Goal: Task Accomplishment & Management: Manage account settings

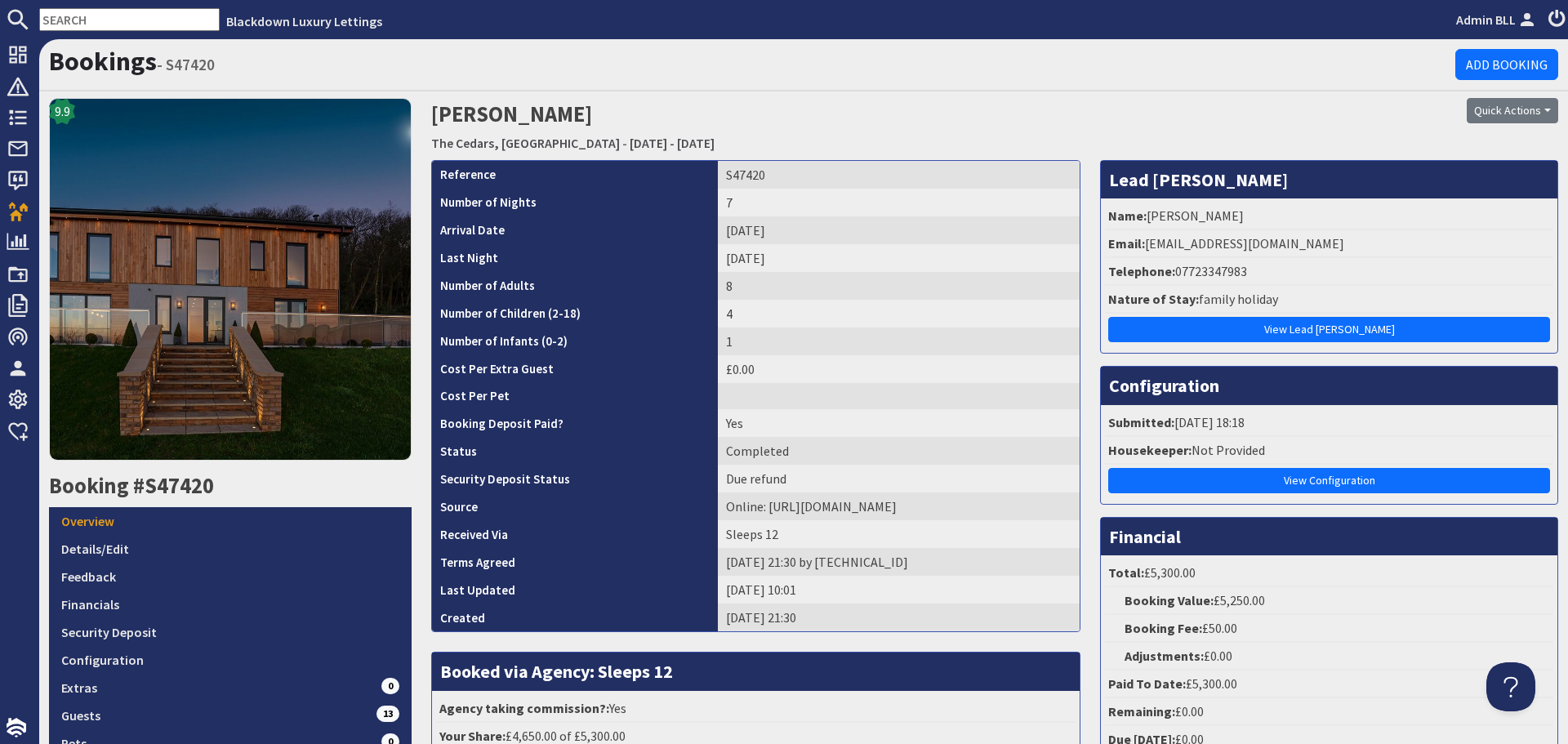
click at [186, 30] on input "text" at bounding box center [129, 19] width 180 height 23
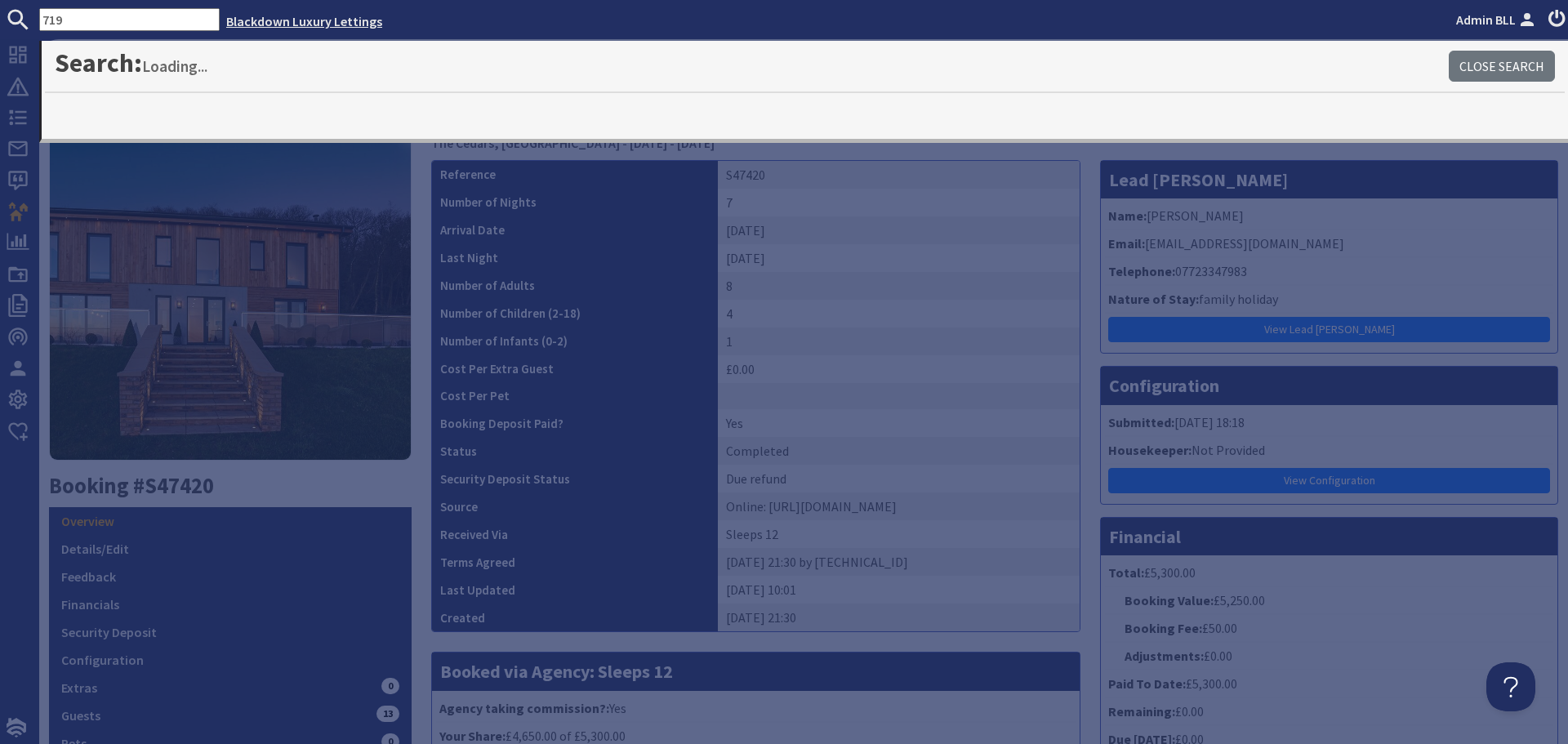
type input "719"
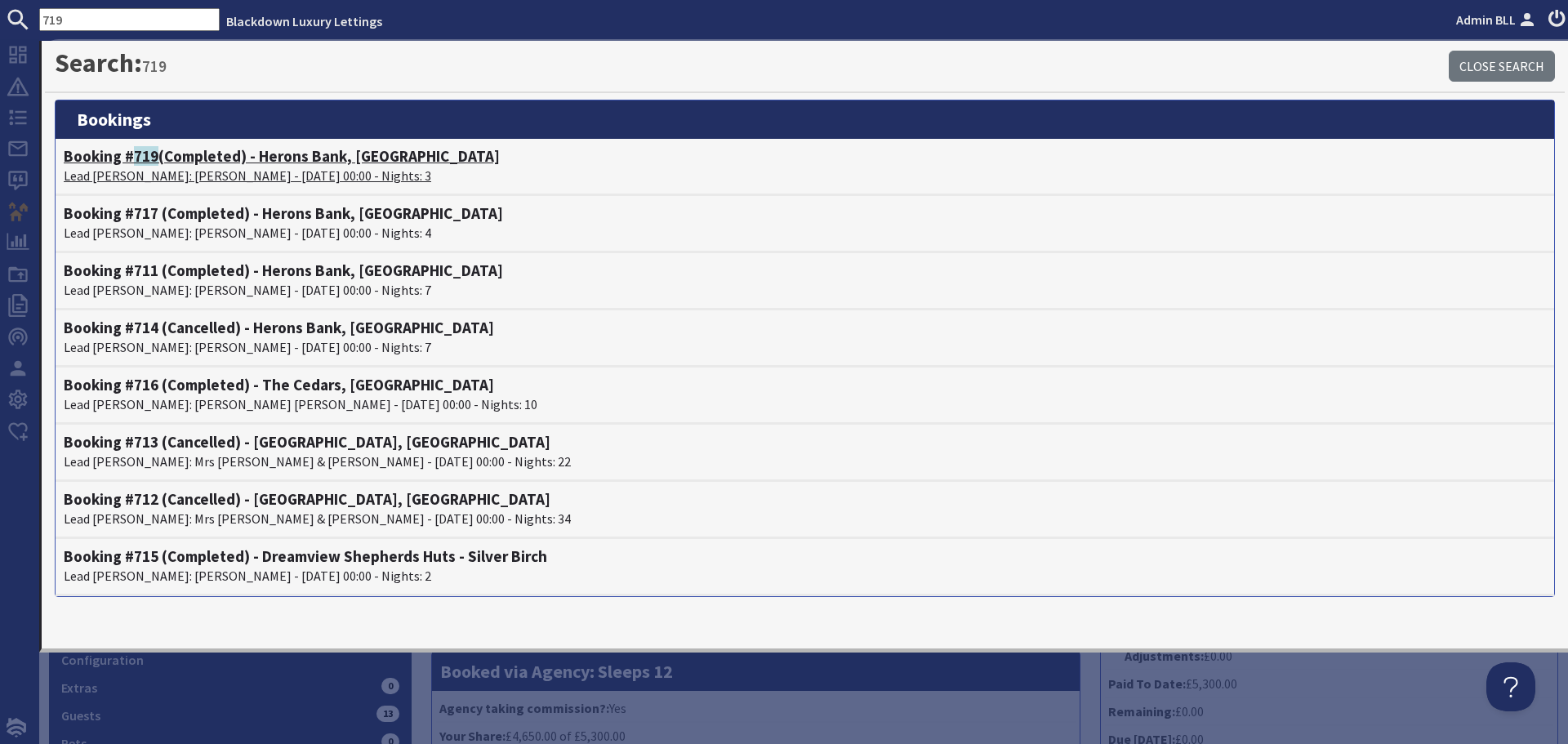
click at [207, 174] on p "Lead Booker: Clare Jones - 29/08/2025 00:00 - Nights: 3" at bounding box center [805, 175] width 1483 height 19
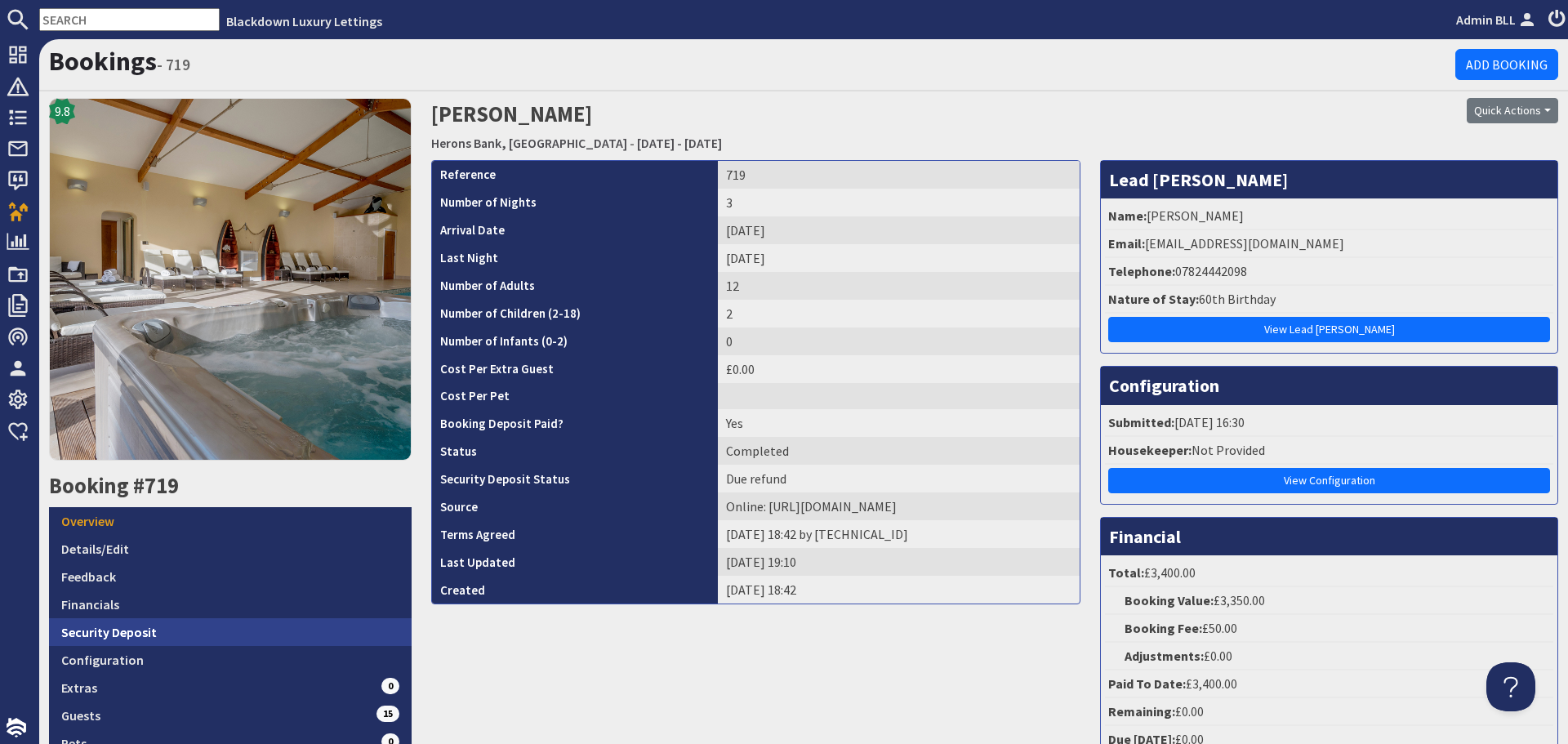
click at [89, 623] on link "Security Deposit" at bounding box center [230, 632] width 362 height 28
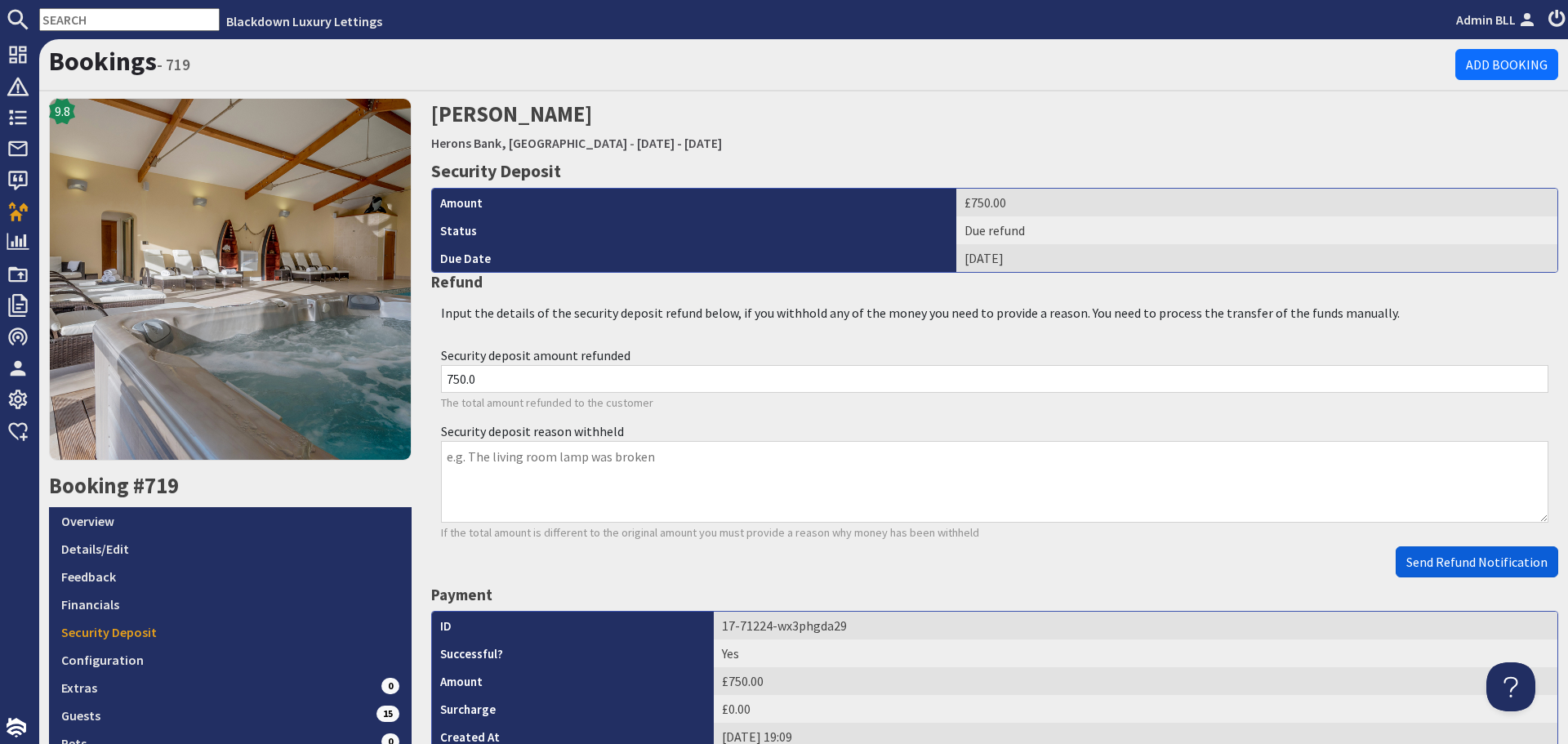
click at [1461, 568] on span "Send Refund Notification" at bounding box center [1477, 561] width 141 height 16
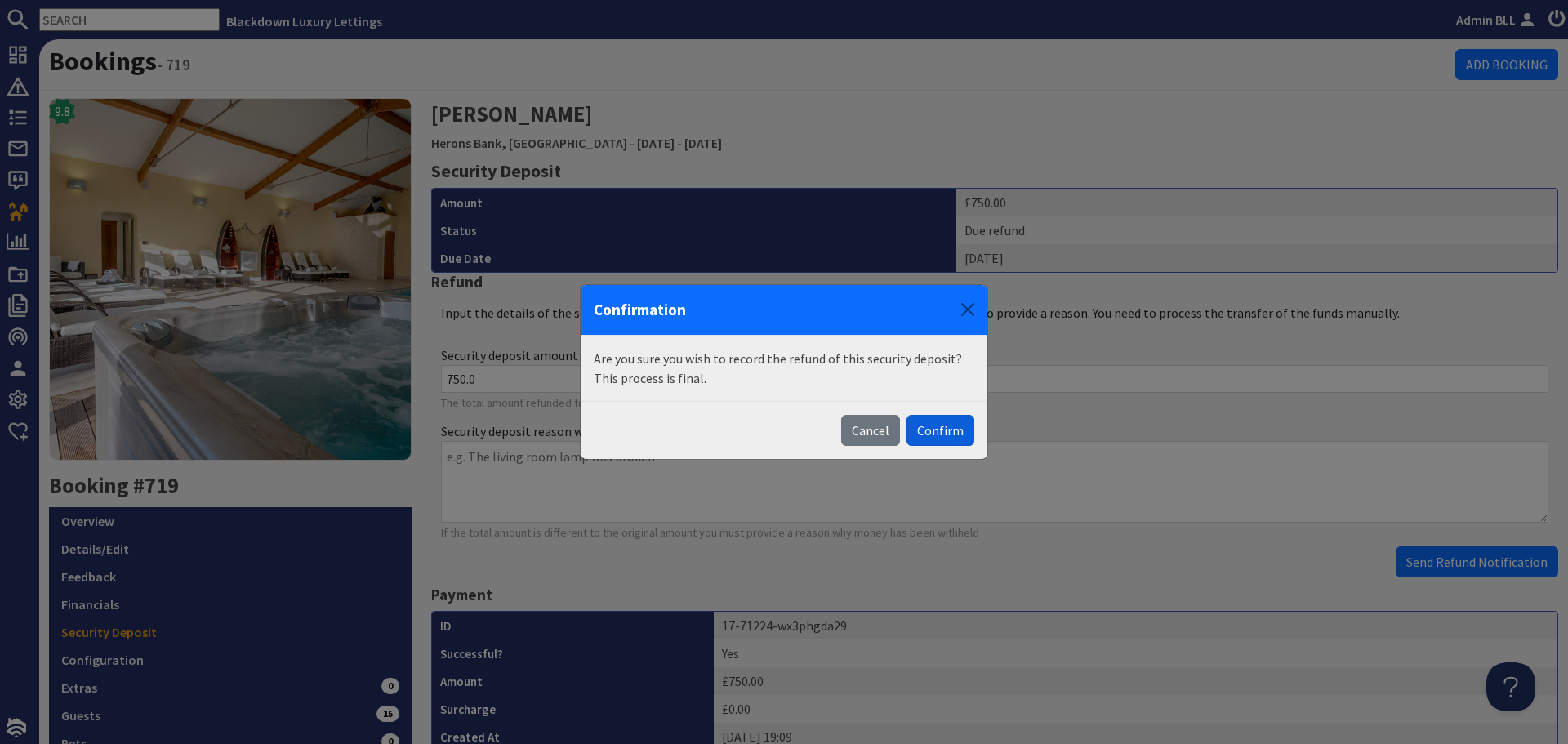
click at [937, 427] on button "Confirm" at bounding box center [940, 430] width 68 height 31
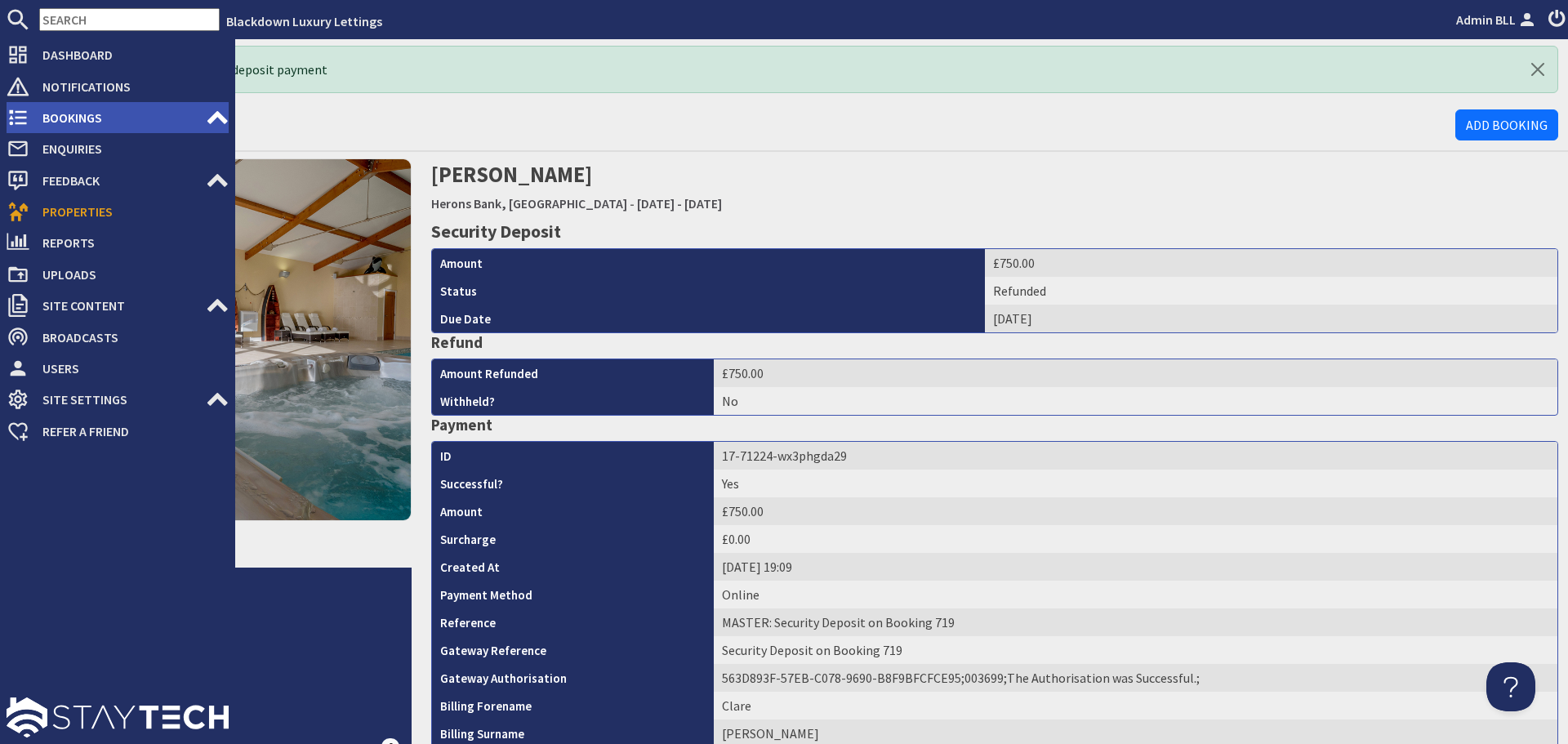
click at [63, 118] on span "Bookings" at bounding box center [118, 118] width 176 height 26
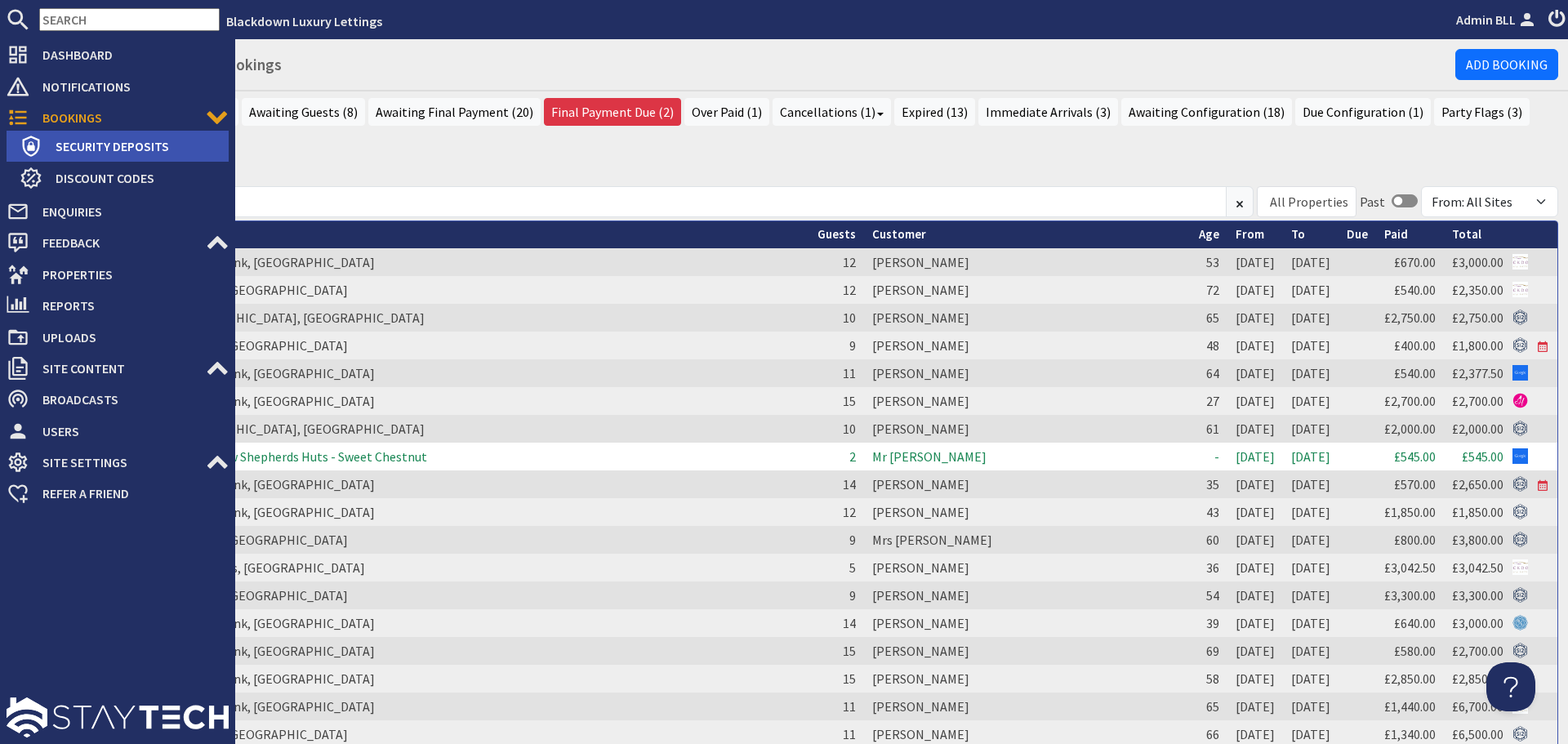
click at [137, 155] on span "Security Deposits" at bounding box center [135, 146] width 186 height 26
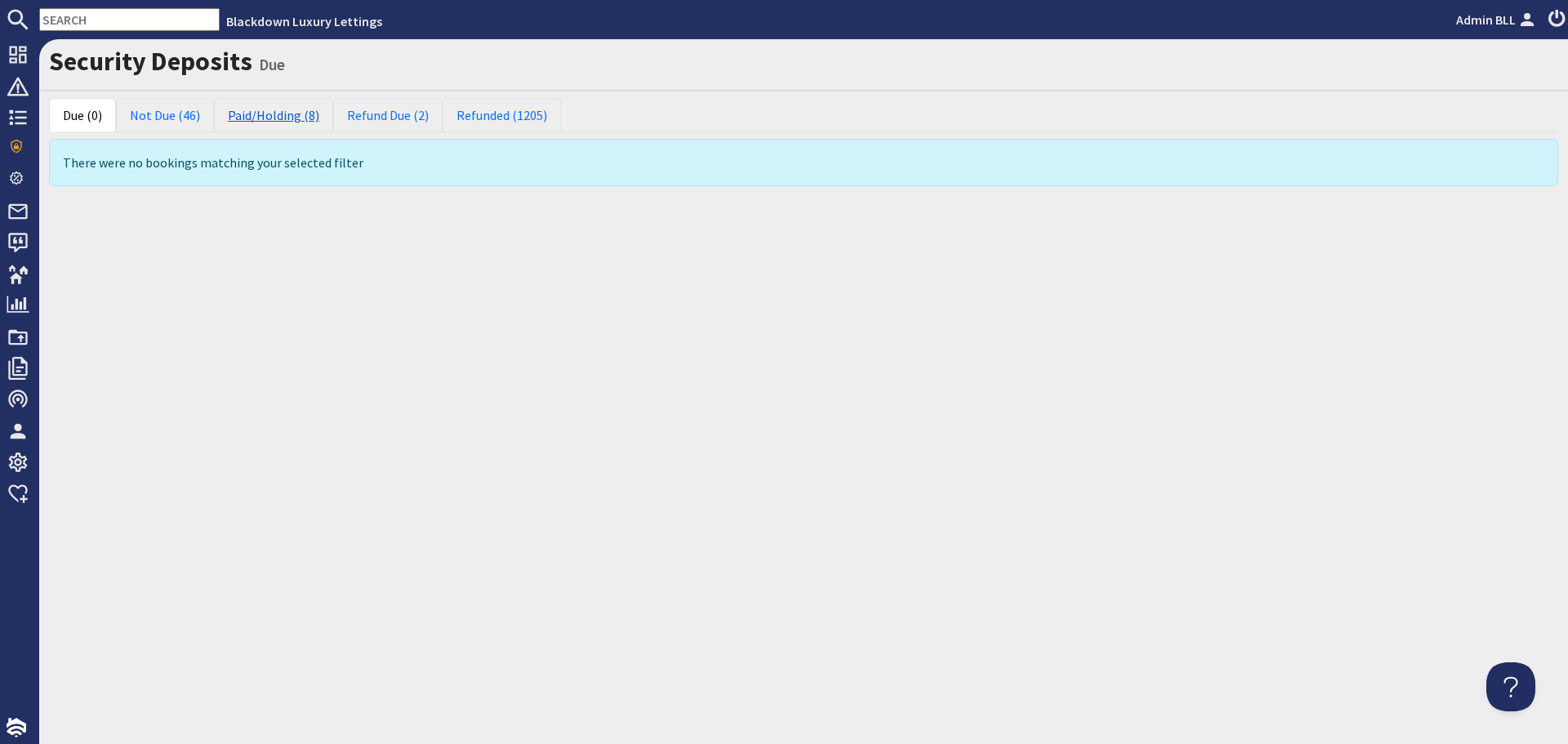
click at [244, 115] on link "Paid/Holding (8)" at bounding box center [273, 115] width 119 height 35
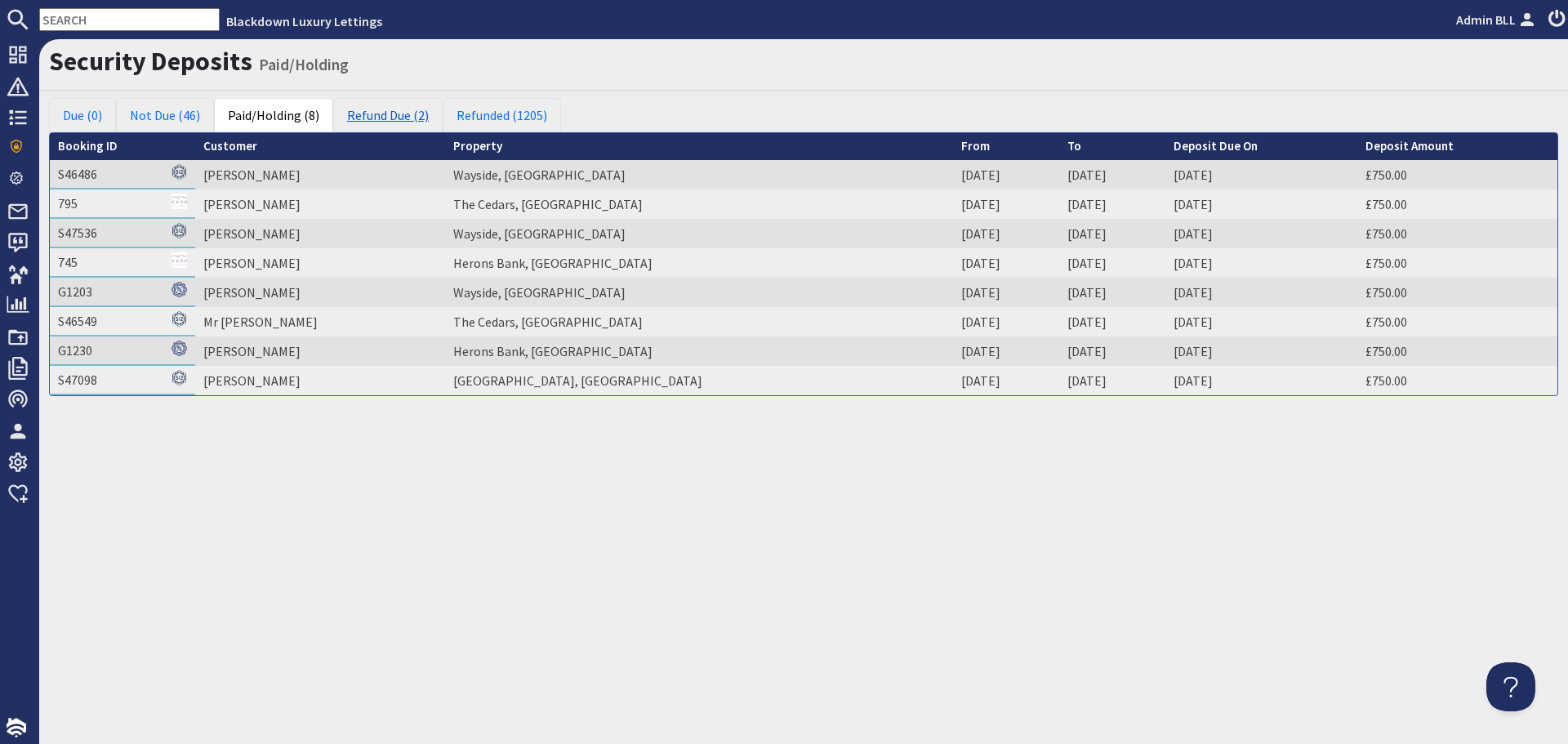
click at [350, 110] on link "Refund Due (2)" at bounding box center [388, 115] width 109 height 35
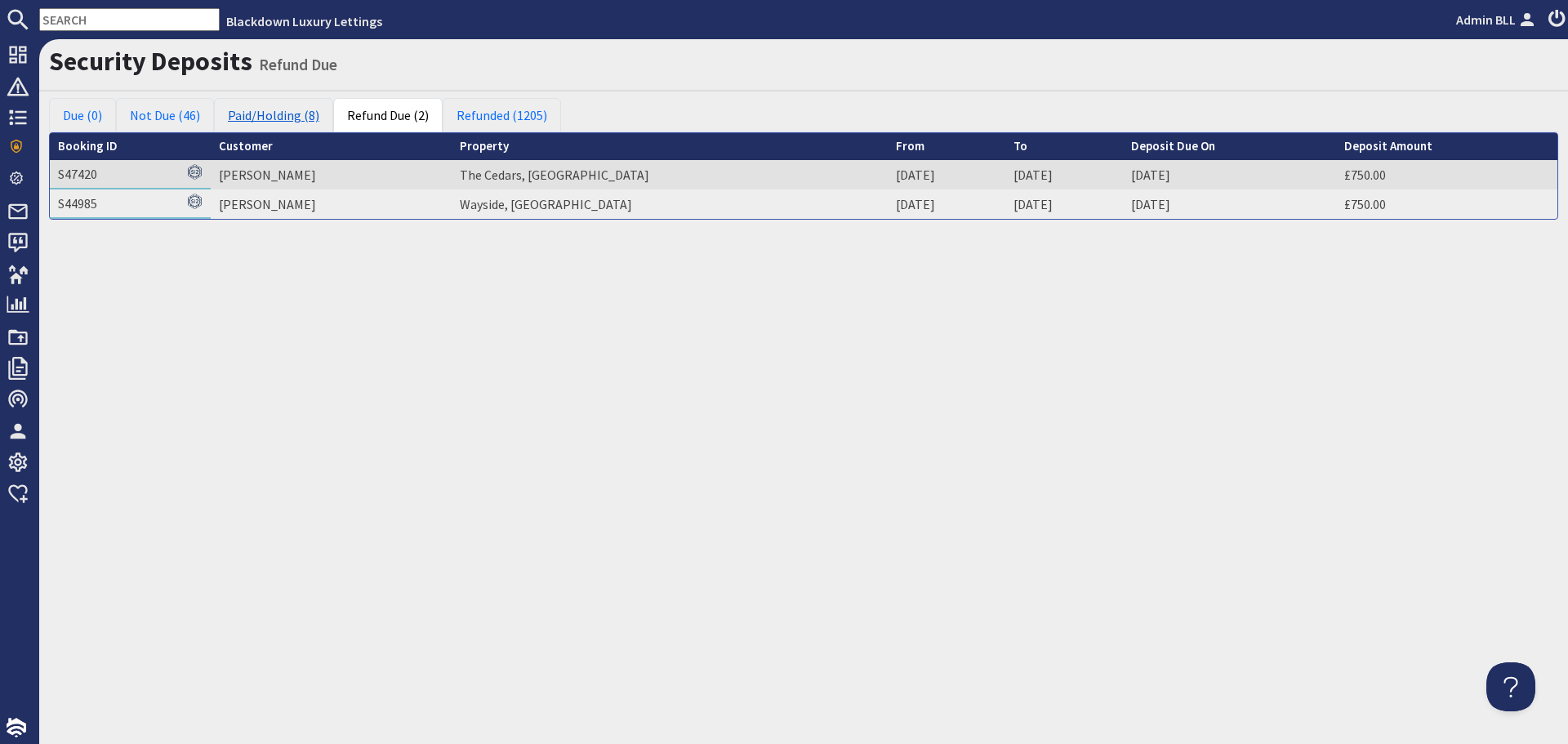
click at [260, 116] on link "Paid/Holding (8)" at bounding box center [273, 115] width 119 height 35
